Goal: Information Seeking & Learning: Learn about a topic

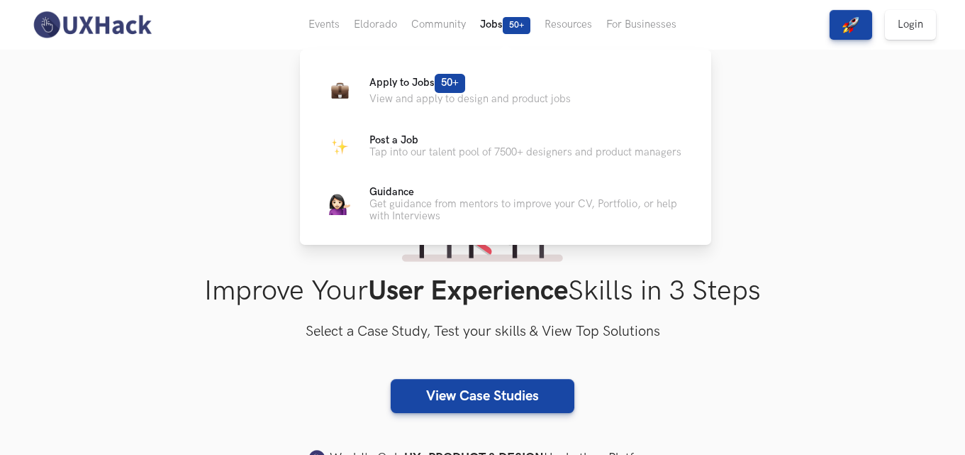
click at [500, 23] on button "Jobs 50+" at bounding box center [505, 25] width 65 height 50
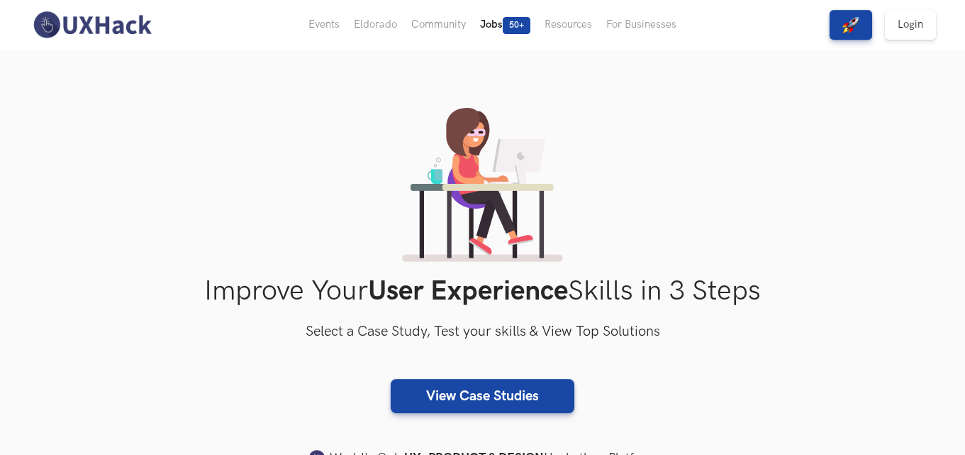
click at [500, 23] on button "Jobs 50+" at bounding box center [505, 25] width 65 height 50
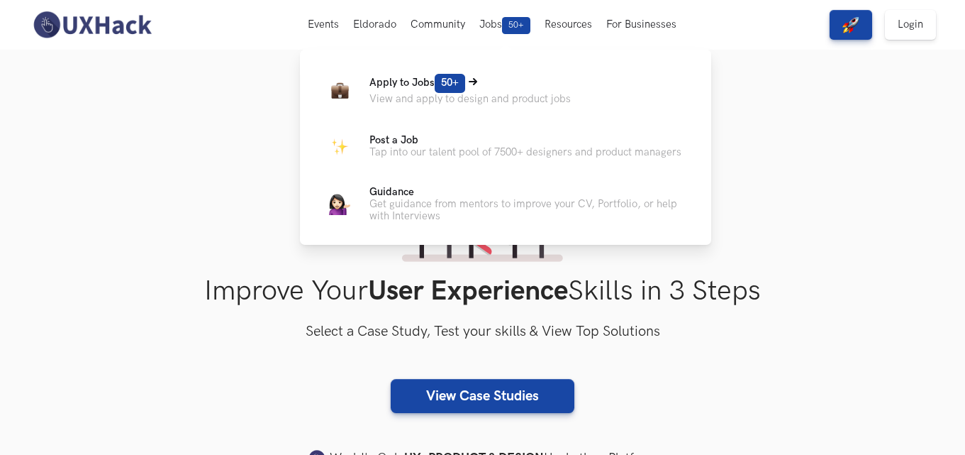
click at [477, 84] on icon at bounding box center [473, 81] width 9 height 7
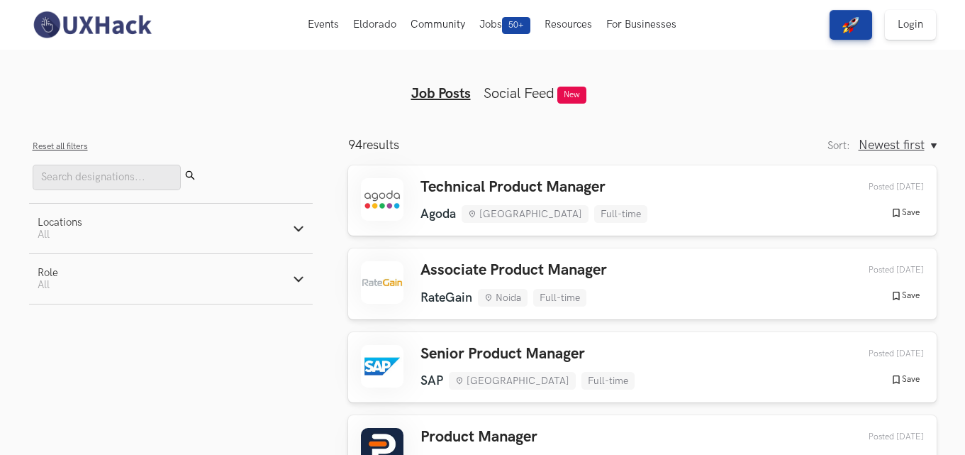
click at [184, 229] on button "Locations Active filters: All" at bounding box center [171, 229] width 284 height 50
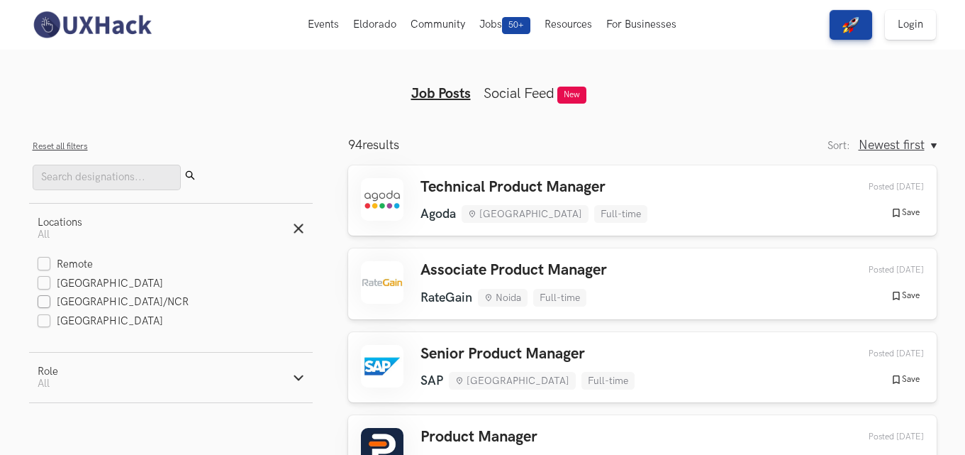
click at [106, 303] on label "[GEOGRAPHIC_DATA]/NCR" at bounding box center [114, 302] width 152 height 15
click at [51, 303] on input "[GEOGRAPHIC_DATA]/NCR" at bounding box center [44, 302] width 13 height 13
checkbox input "true"
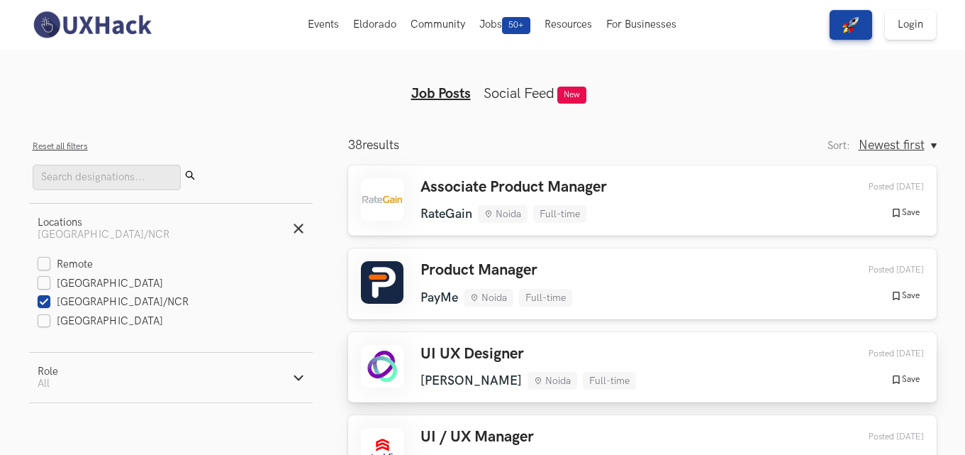
click at [443, 362] on h3 "UI UX Designer" at bounding box center [529, 354] width 216 height 18
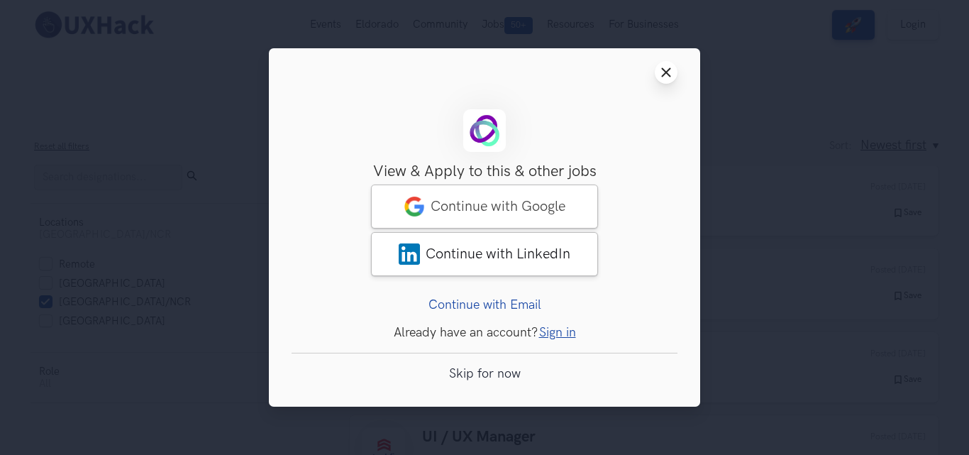
click at [665, 68] on icon "Close modal window" at bounding box center [665, 72] width 11 height 11
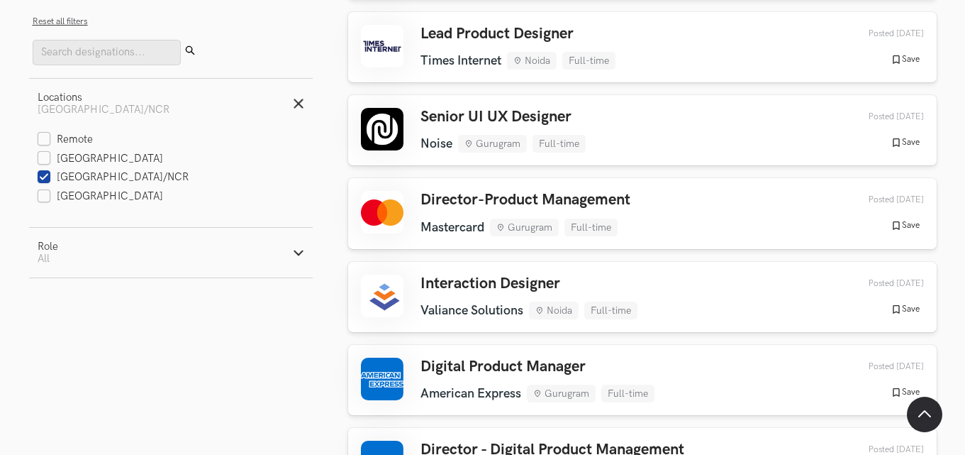
scroll to position [736, 0]
click at [272, 257] on button "Role Active filters: All" at bounding box center [171, 253] width 284 height 50
click at [70, 328] on label "Design" at bounding box center [64, 326] width 52 height 15
click at [51, 328] on input "Design" at bounding box center [44, 326] width 13 height 13
radio input "true"
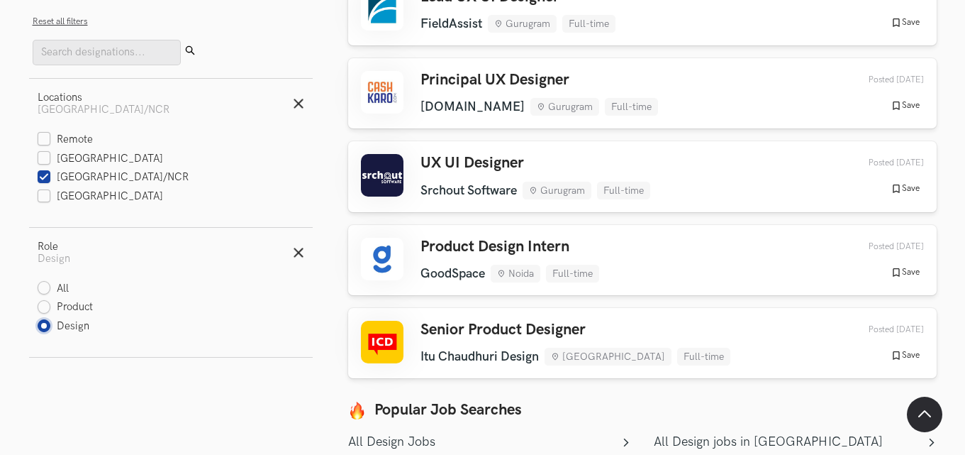
scroll to position [773, 0]
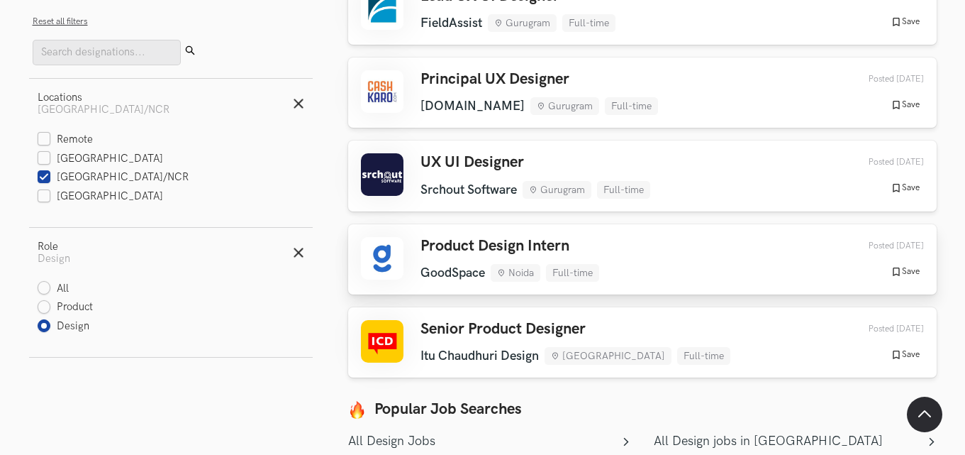
click at [442, 242] on h3 "Product Design Intern" at bounding box center [510, 246] width 179 height 18
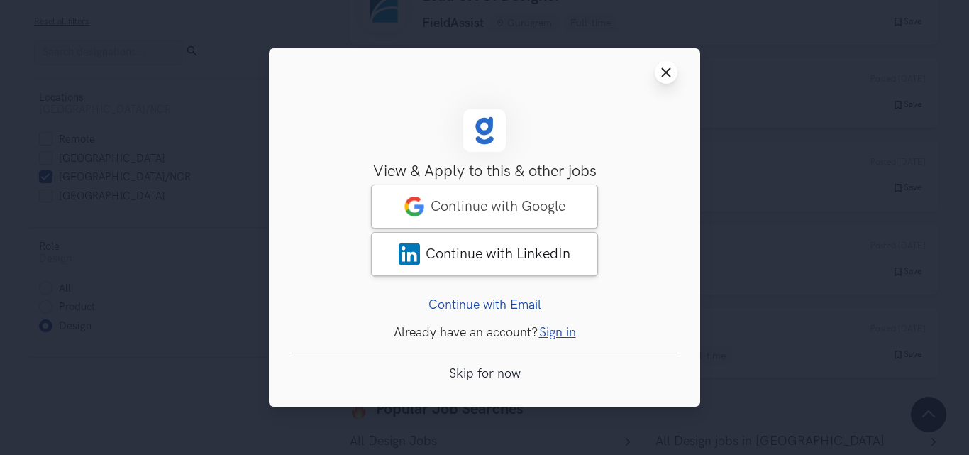
click at [668, 72] on icon "Close modal window" at bounding box center [665, 72] width 11 height 11
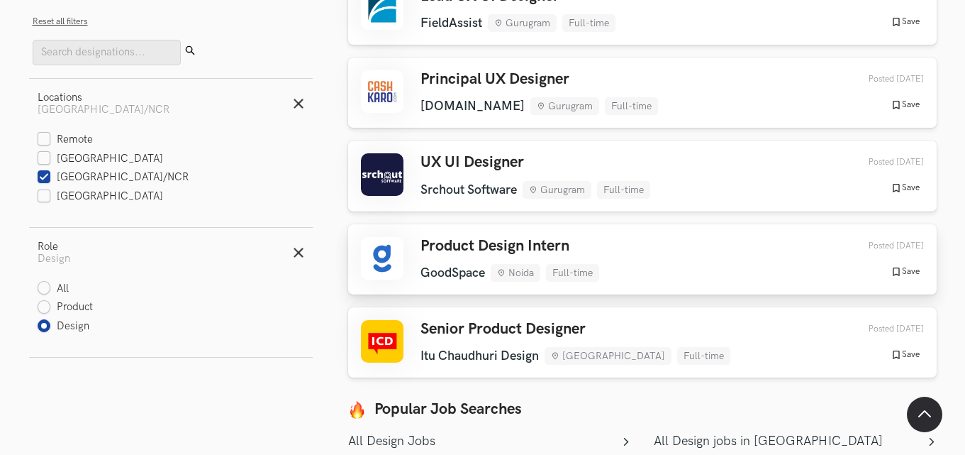
click at [550, 243] on h3 "Product Design Intern" at bounding box center [510, 246] width 179 height 18
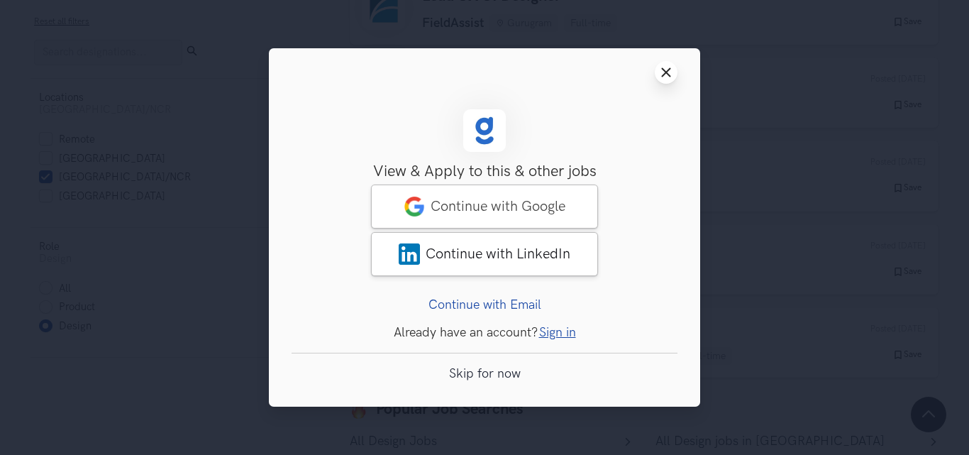
click at [663, 74] on line at bounding box center [667, 72] width 8 height 8
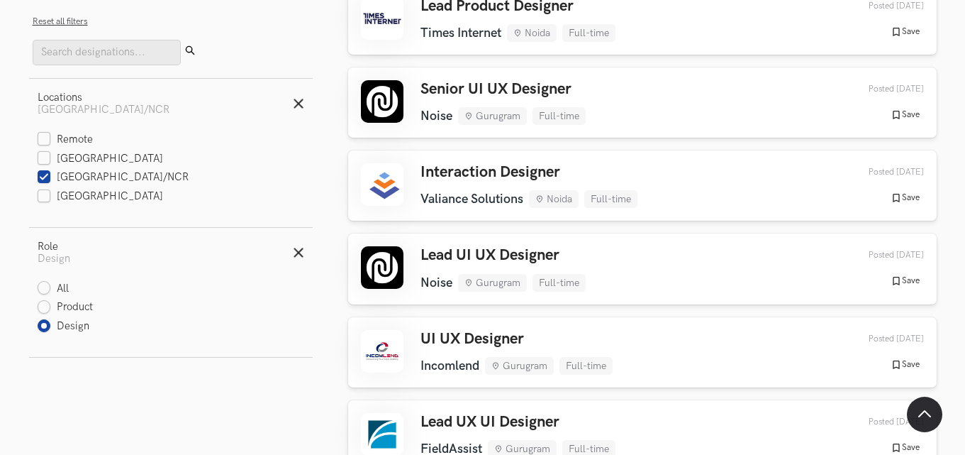
scroll to position [489, 0]
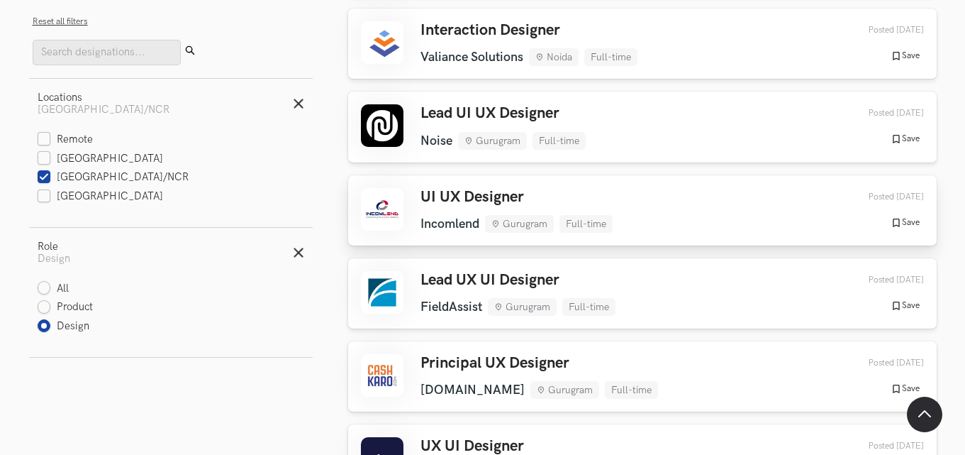
click at [395, 202] on div at bounding box center [382, 209] width 43 height 43
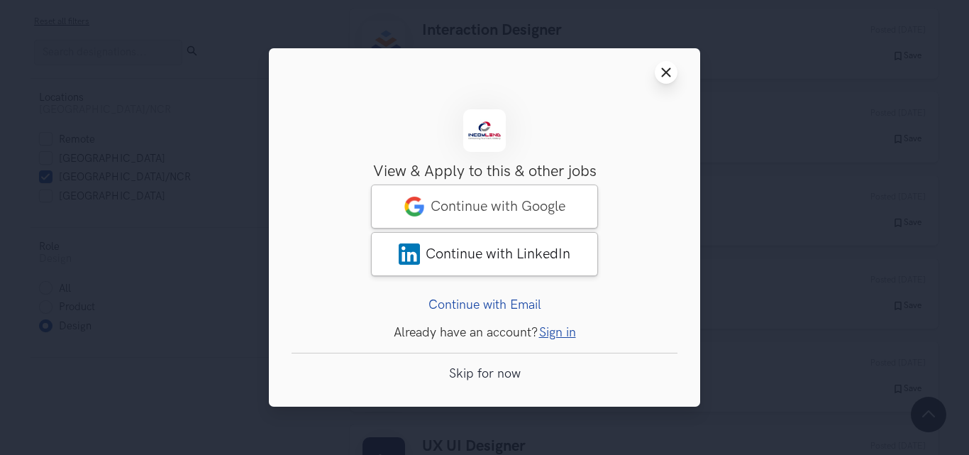
click at [670, 69] on line at bounding box center [667, 72] width 8 height 8
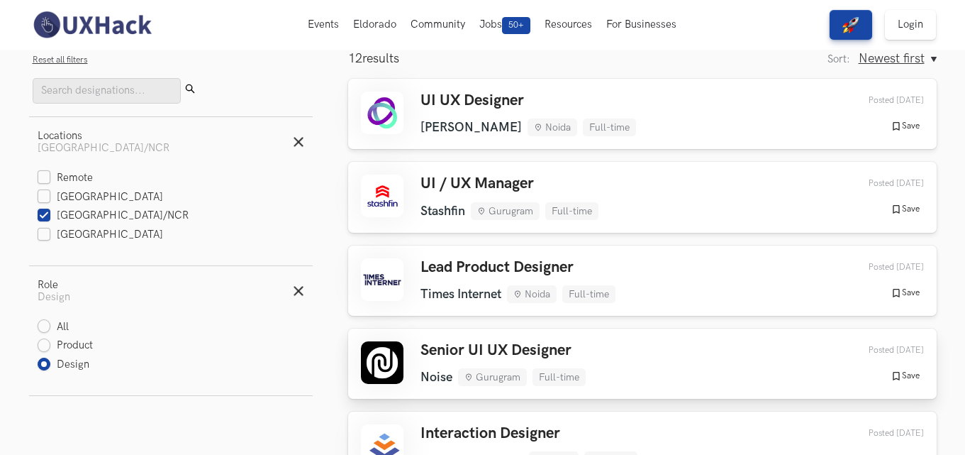
scroll to position [0, 0]
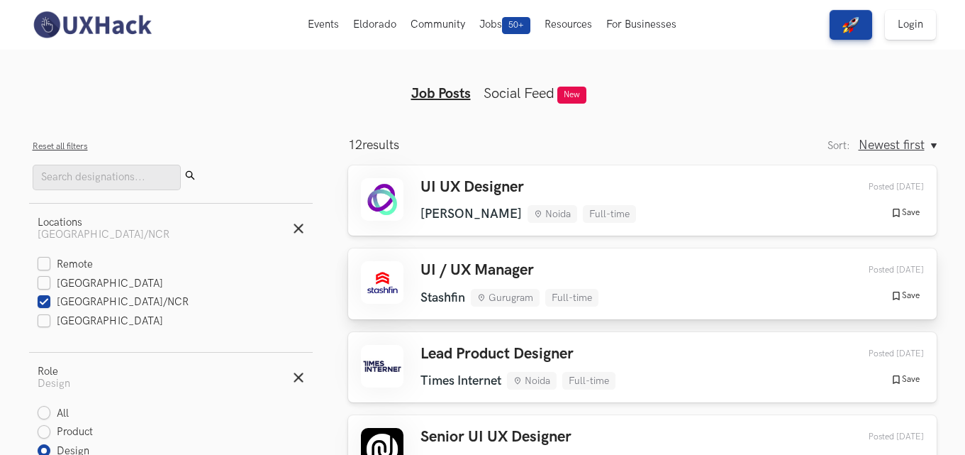
click at [475, 273] on h3 "UI / UX Manager" at bounding box center [510, 270] width 178 height 18
click at [475, 273] on div "Continue with Google Continue with LinkedIn" at bounding box center [483, 260] width 386 height 95
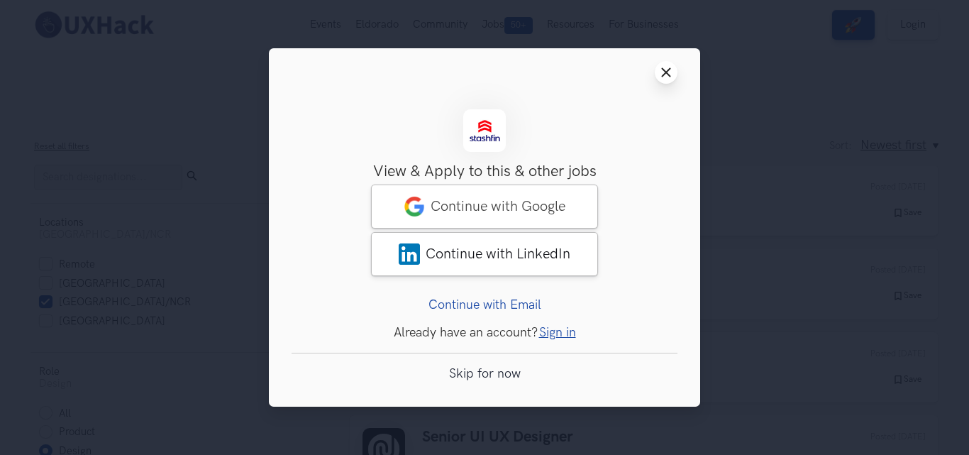
click at [670, 76] on line at bounding box center [667, 72] width 8 height 8
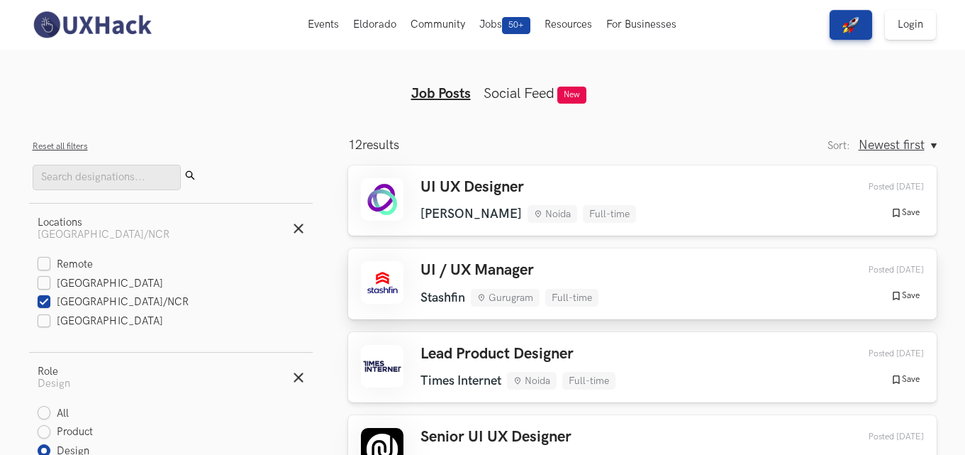
click at [587, 271] on h3 "UI / UX Manager" at bounding box center [510, 270] width 178 height 18
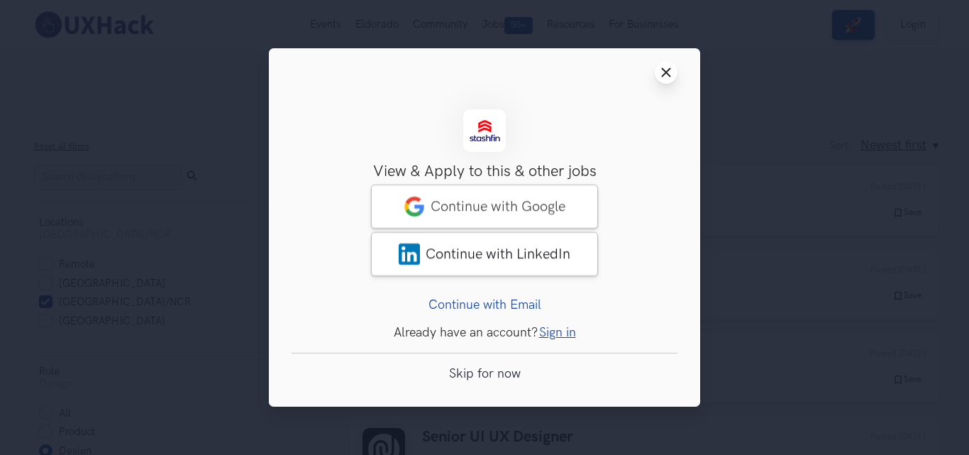
click at [670, 71] on icon "Close modal window" at bounding box center [665, 72] width 11 height 11
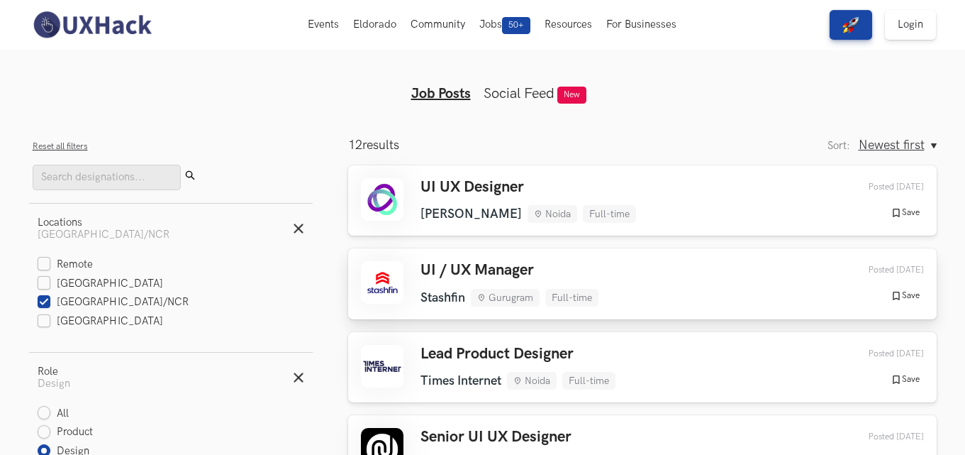
click at [851, 267] on div "Posted [DATE]" at bounding box center [880, 270] width 89 height 11
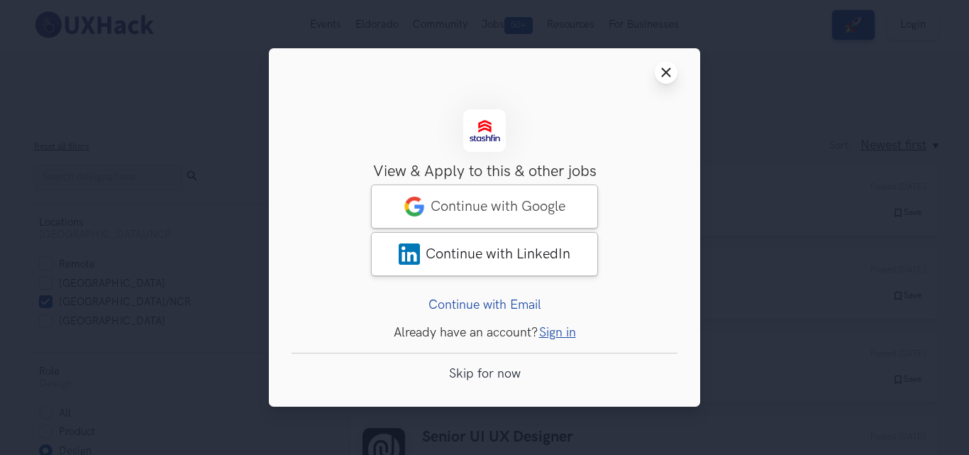
click at [670, 73] on icon "Close modal window" at bounding box center [665, 72] width 11 height 11
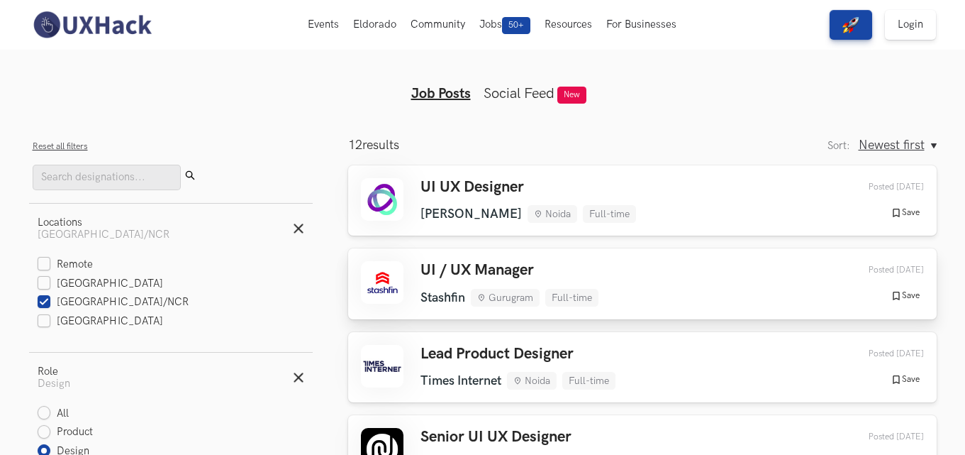
click at [383, 296] on div at bounding box center [382, 282] width 43 height 43
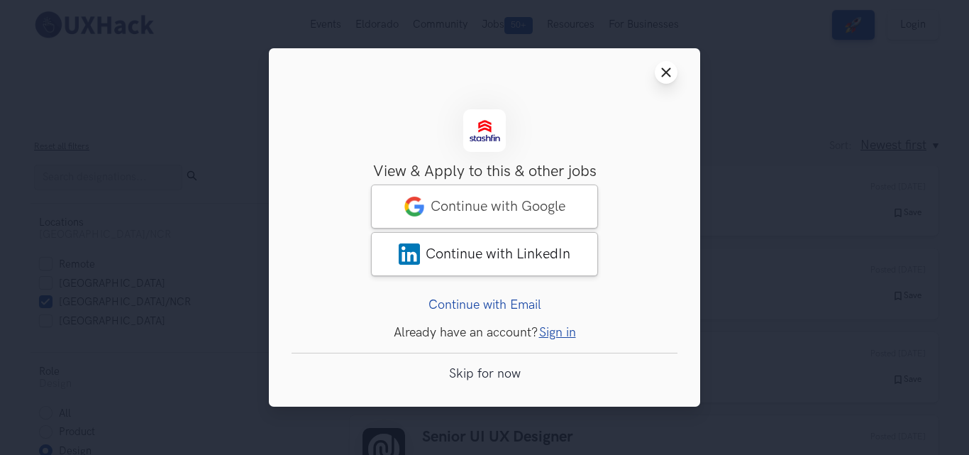
click at [663, 69] on line at bounding box center [667, 72] width 8 height 8
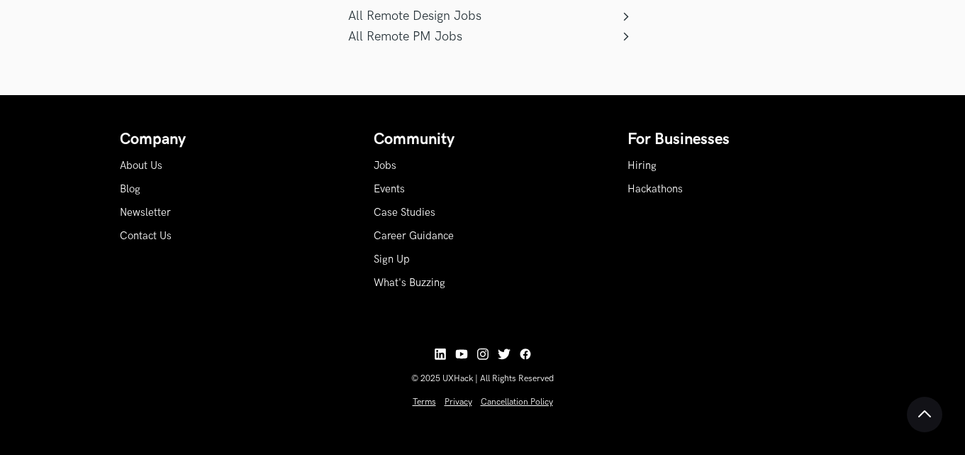
scroll to position [1287, 0]
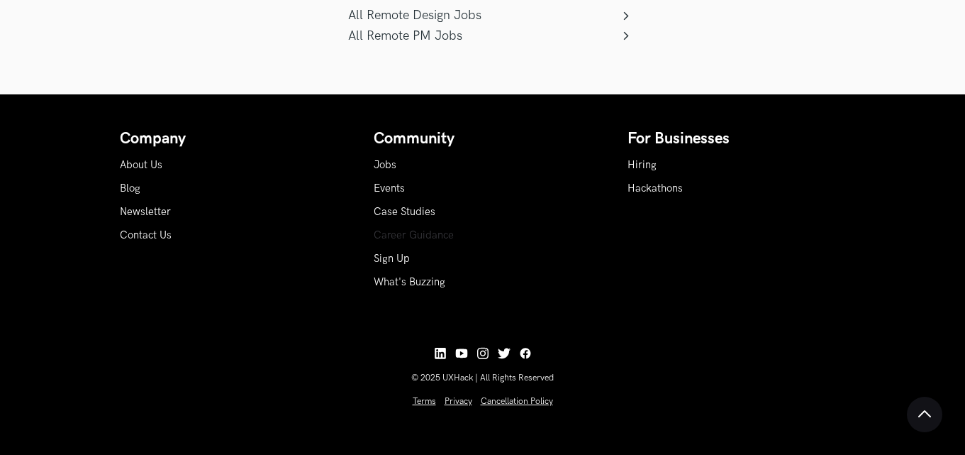
click at [437, 240] on link "Career Guidance" at bounding box center [414, 235] width 80 height 12
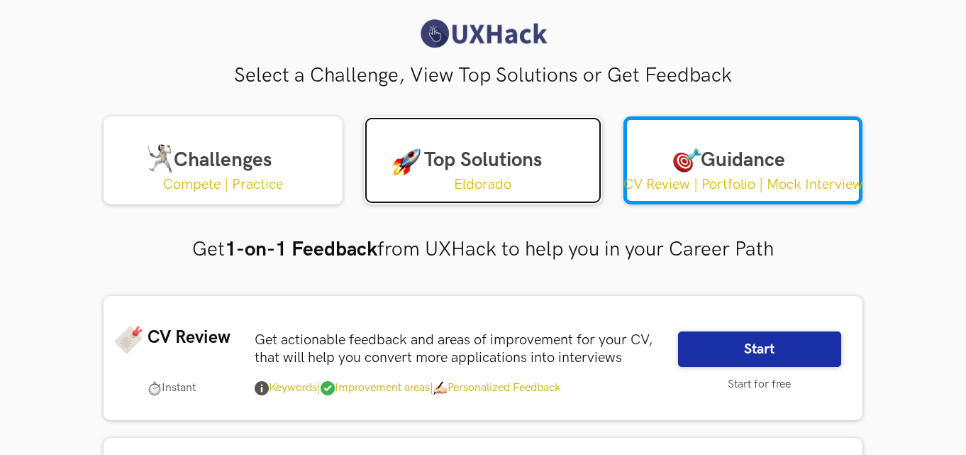
click at [436, 145] on link "Top Solutions Eldorado" at bounding box center [483, 160] width 239 height 88
